Goal: Check status: Check status

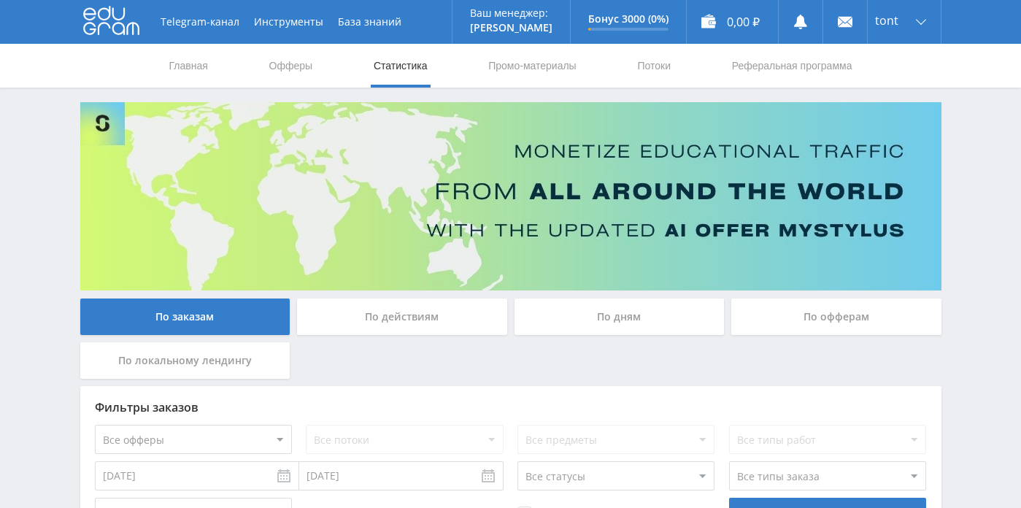
click at [571, 328] on div "По дням" at bounding box center [619, 316] width 210 height 36
click at [0, 0] on input "По дням" at bounding box center [0, 0] width 0 height 0
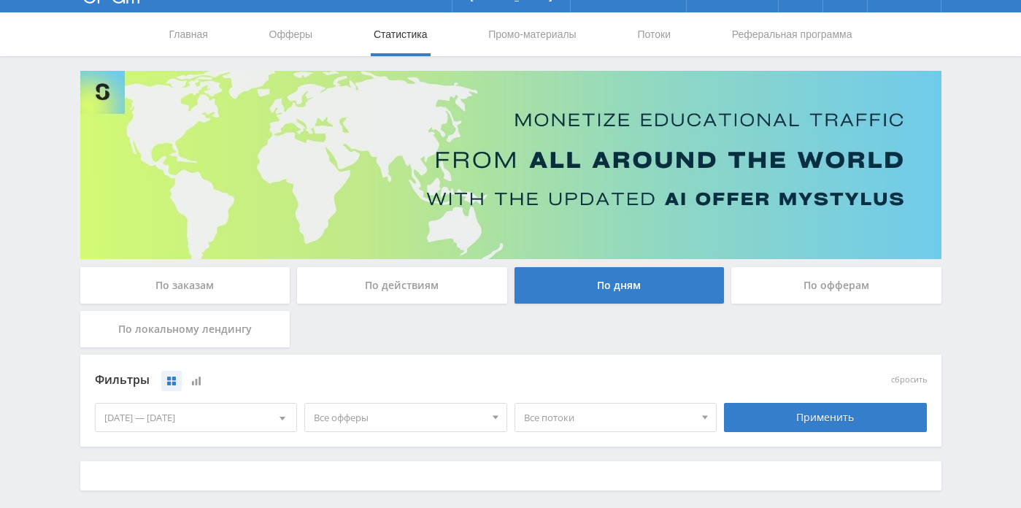
scroll to position [93, 0]
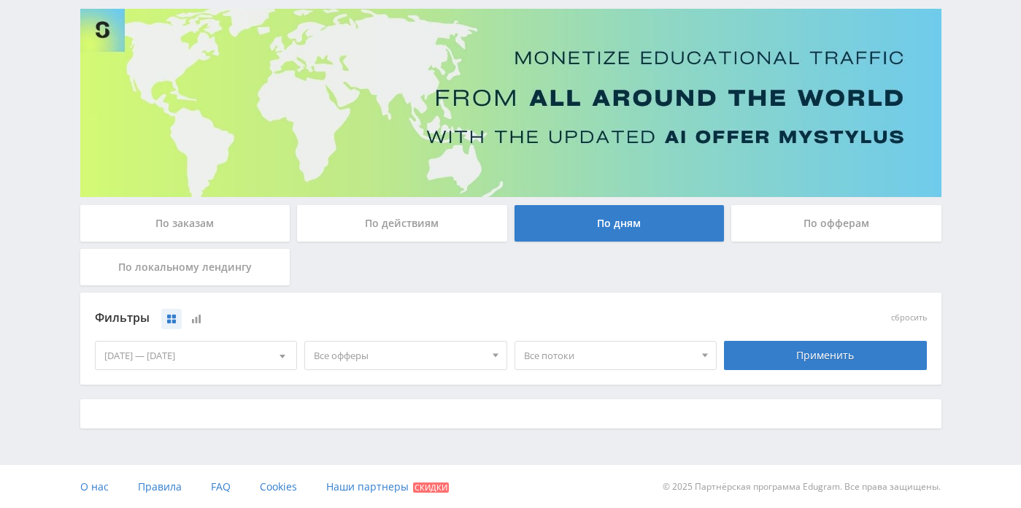
click at [260, 366] on div "[DATE] — [DATE]" at bounding box center [196, 356] width 201 height 28
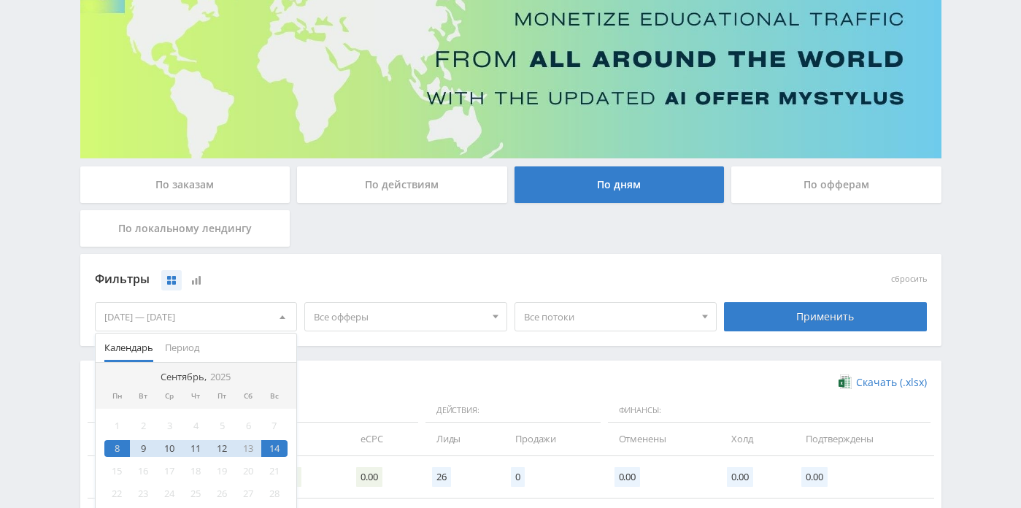
scroll to position [158, 0]
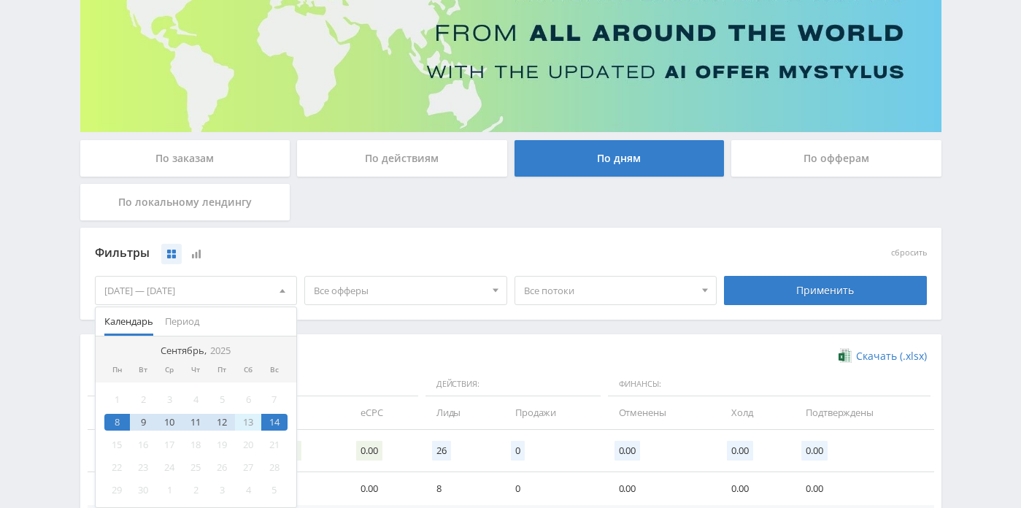
click at [245, 420] on div "13" at bounding box center [248, 422] width 26 height 17
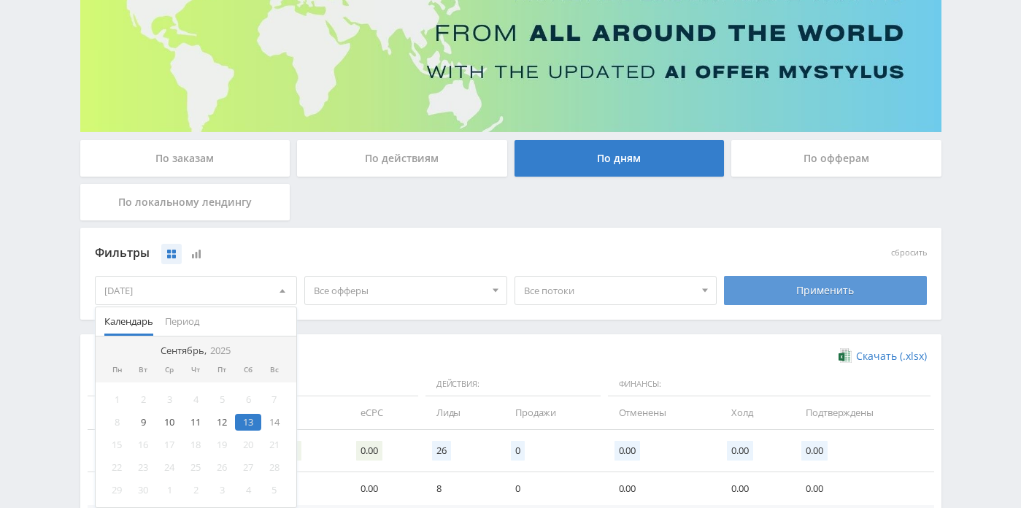
click at [755, 301] on div "Применить" at bounding box center [825, 290] width 203 height 29
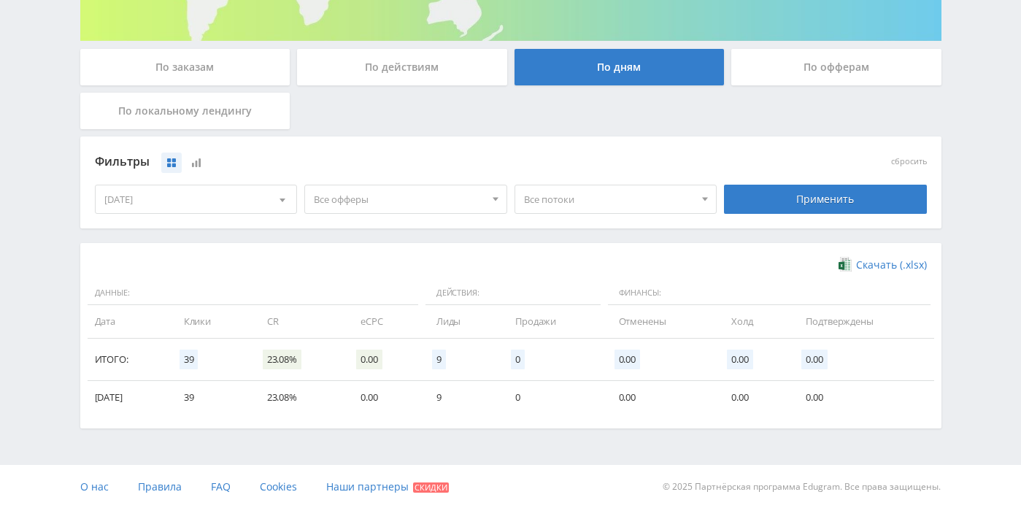
scroll to position [250, 0]
click at [252, 206] on div "[DATE]" at bounding box center [196, 199] width 201 height 28
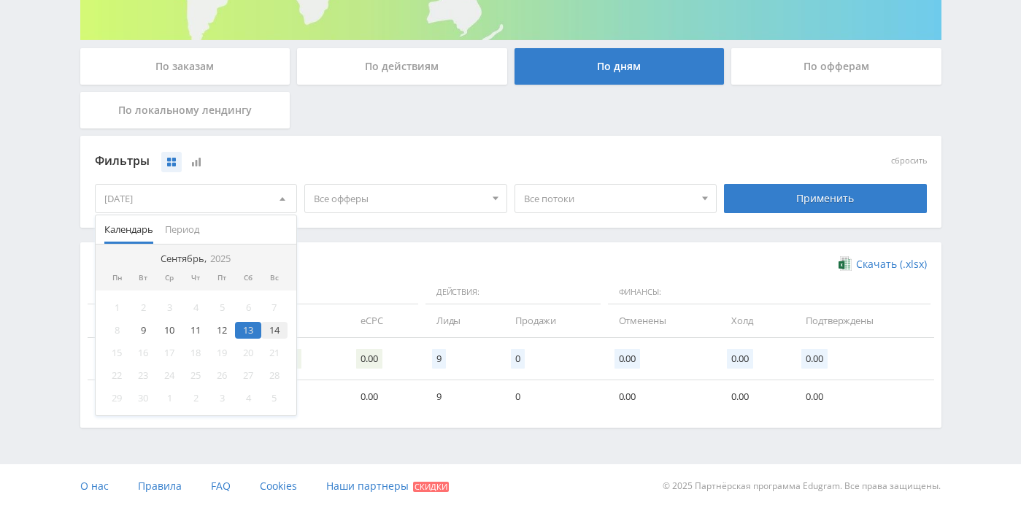
click at [269, 327] on div "14" at bounding box center [274, 330] width 26 height 17
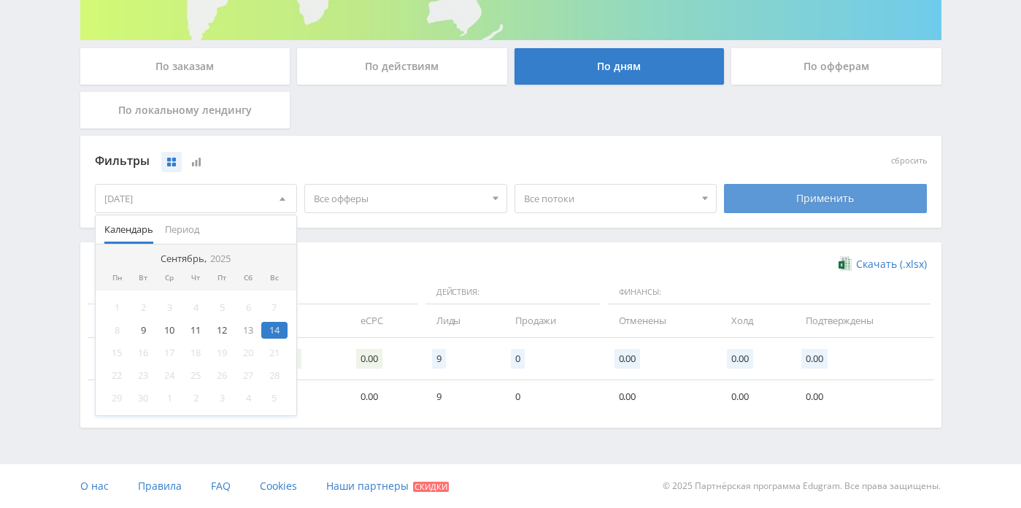
click at [838, 197] on div "Применить" at bounding box center [825, 198] width 203 height 29
